Goal: Find specific page/section: Find specific page/section

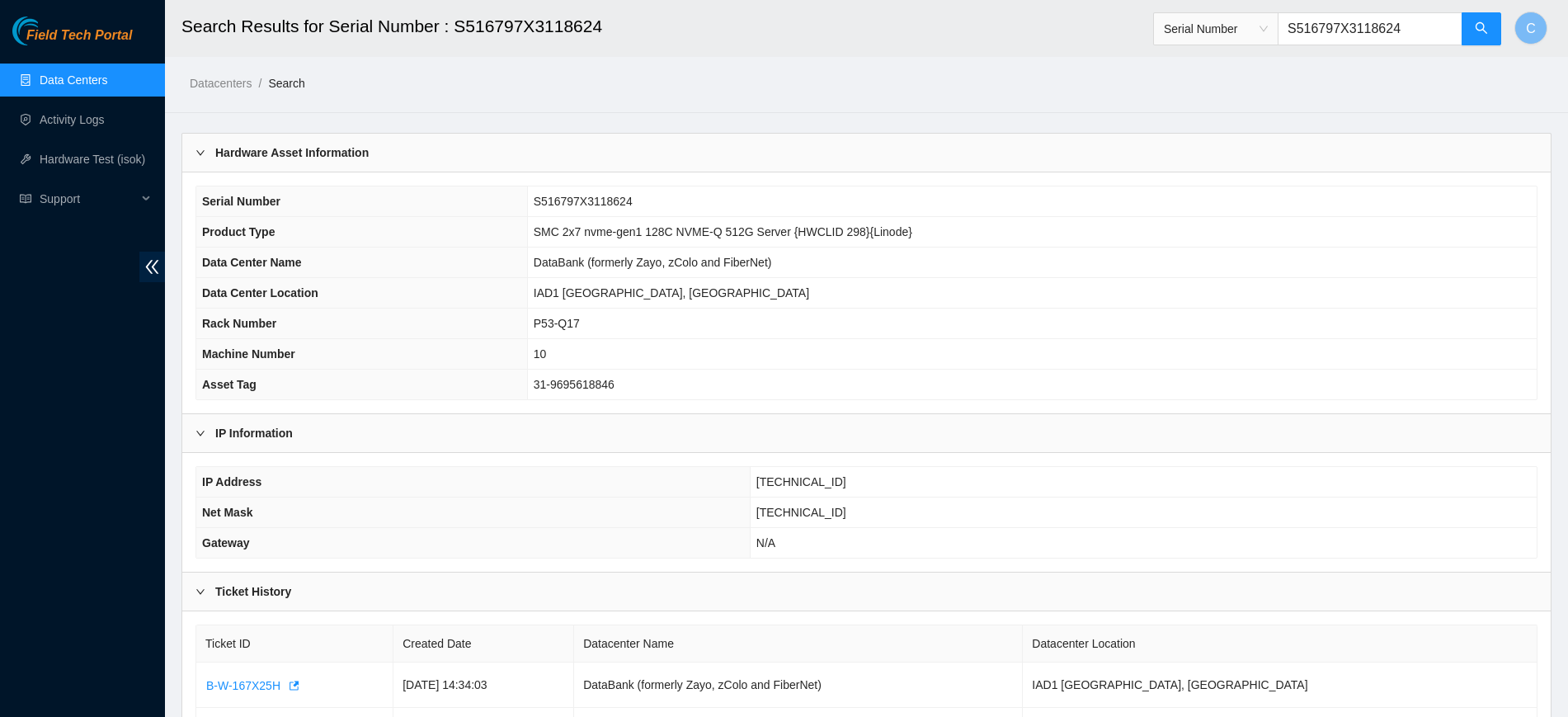
scroll to position [102, 0]
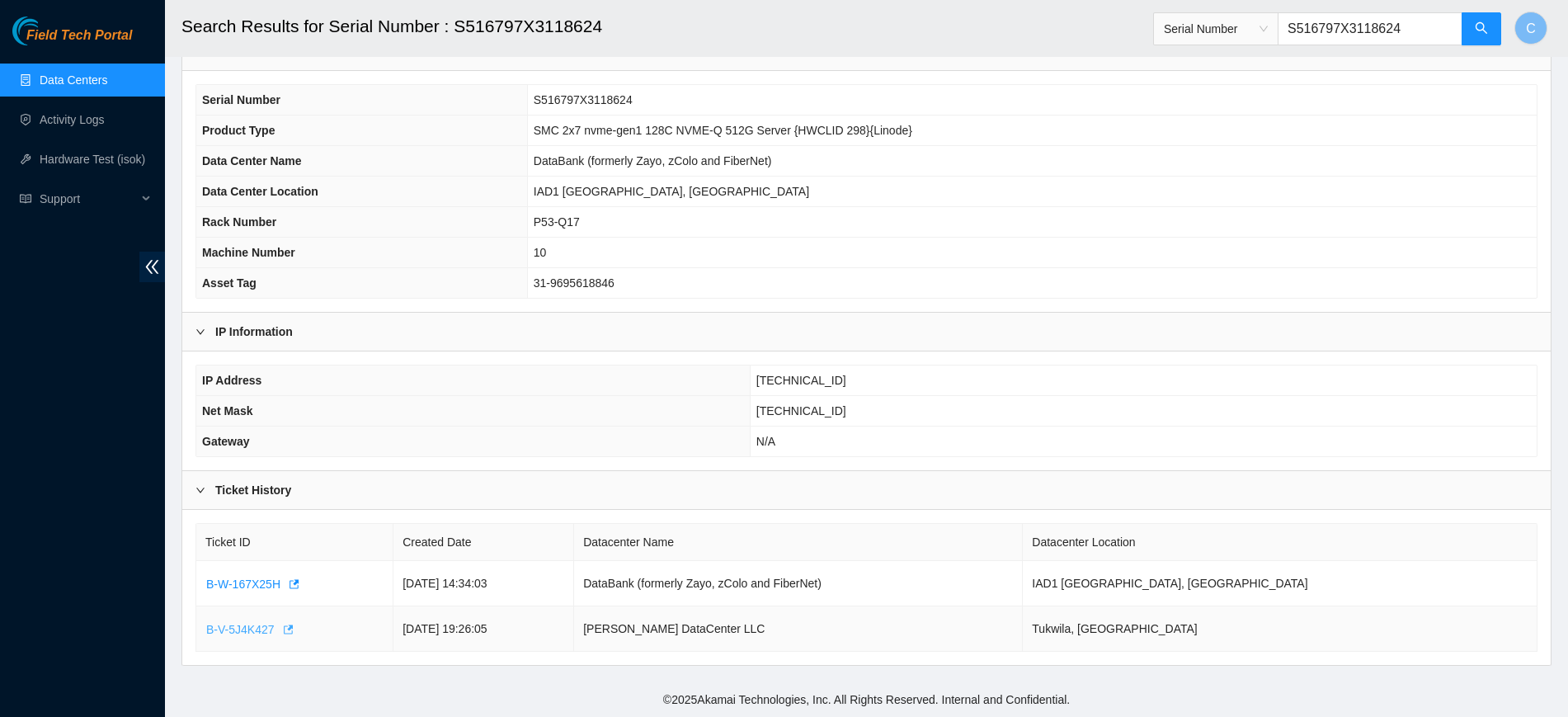
click at [230, 626] on span "B-V-5J4K427" at bounding box center [241, 629] width 68 height 18
